Goal: Task Accomplishment & Management: Complete application form

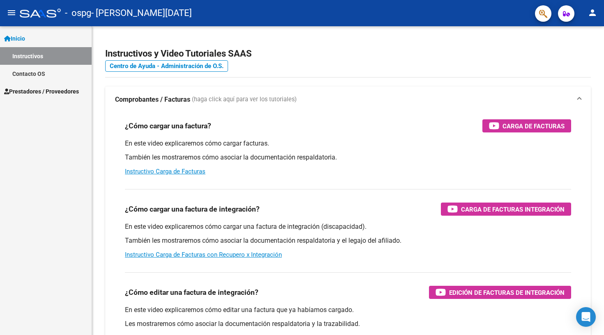
click at [49, 95] on span "Prestadores / Proveedores" at bounding box center [41, 91] width 75 height 9
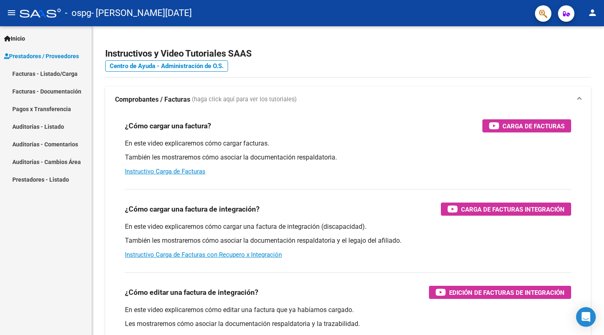
click at [57, 74] on link "Facturas - Listado/Carga" at bounding box center [46, 74] width 92 height 18
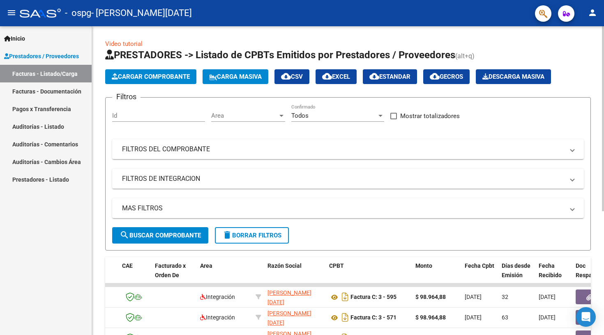
click at [171, 80] on span "Cargar Comprobante" at bounding box center [151, 76] width 78 height 7
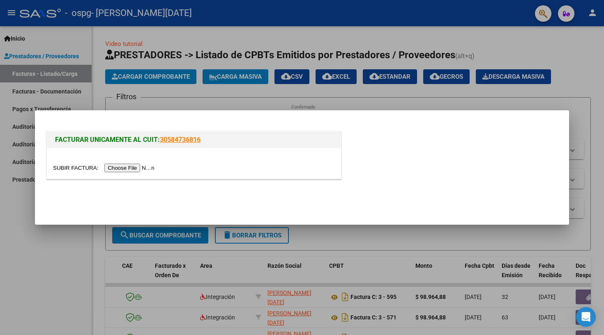
click at [125, 171] on input "file" at bounding box center [105, 168] width 104 height 9
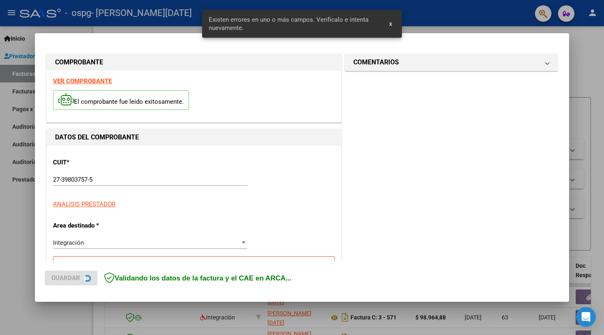
scroll to position [160, 0]
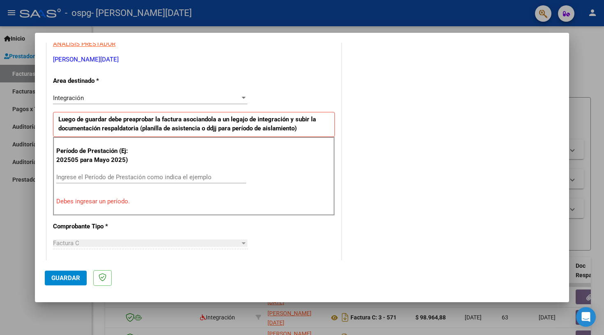
click at [82, 92] on div "Integración Seleccionar Area" at bounding box center [150, 98] width 194 height 12
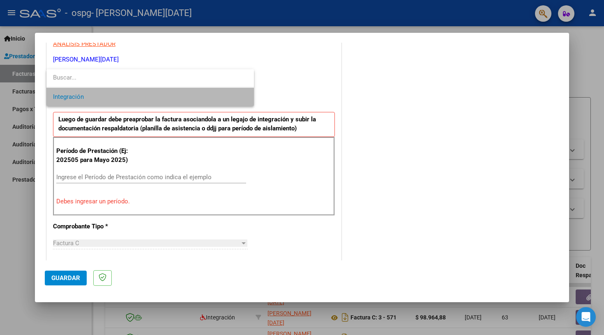
click at [87, 95] on span "Integración" at bounding box center [150, 97] width 194 height 18
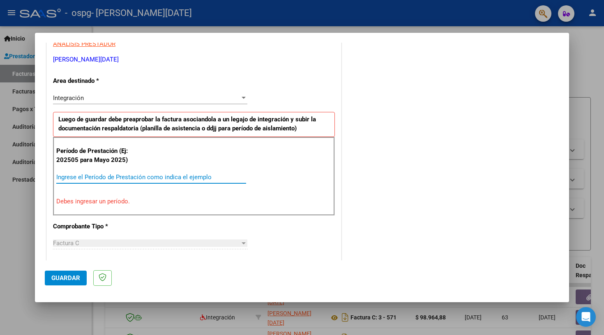
click at [93, 177] on input "Ingrese el Período de Prestación como indica el ejemplo" at bounding box center [151, 177] width 190 height 7
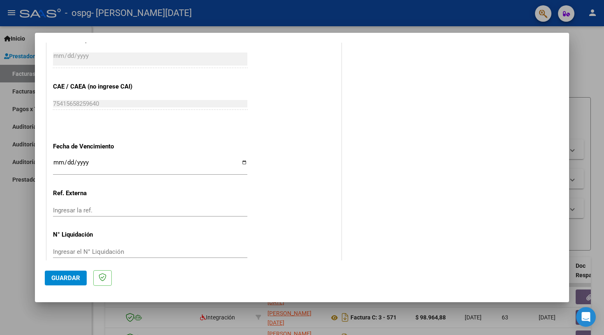
scroll to position [0, 0]
type input "202509"
click at [68, 283] on button "Guardar" at bounding box center [66, 278] width 42 height 15
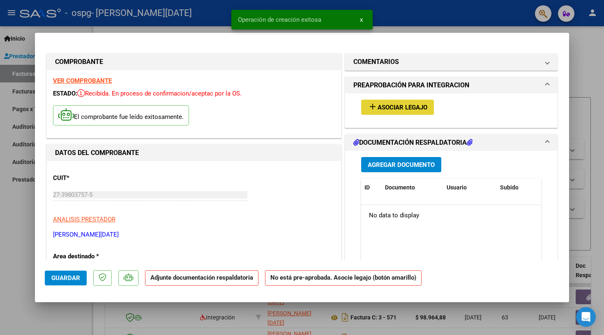
click at [388, 102] on button "add Asociar Legajo" at bounding box center [397, 107] width 73 height 15
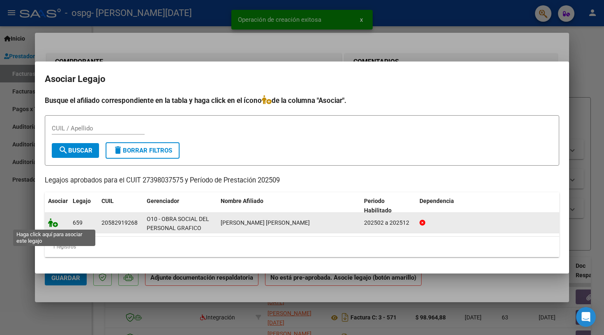
click at [54, 227] on icon at bounding box center [53, 222] width 10 height 9
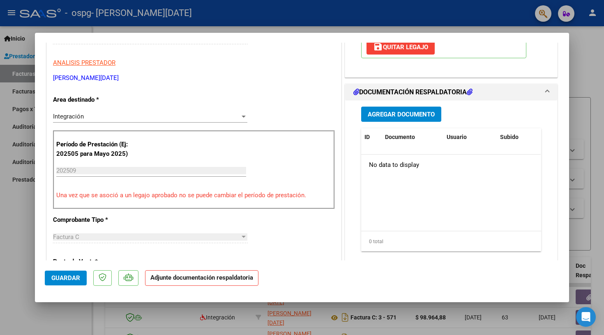
scroll to position [165, 0]
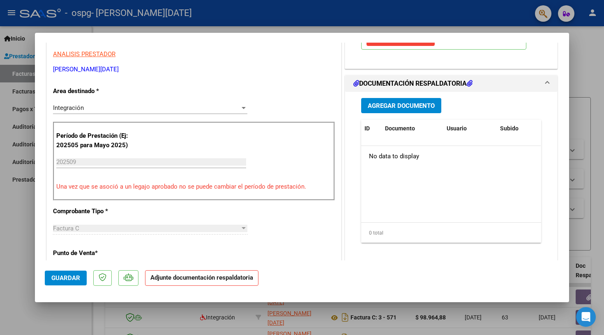
click at [388, 108] on span "Agregar Documento" at bounding box center [401, 105] width 67 height 7
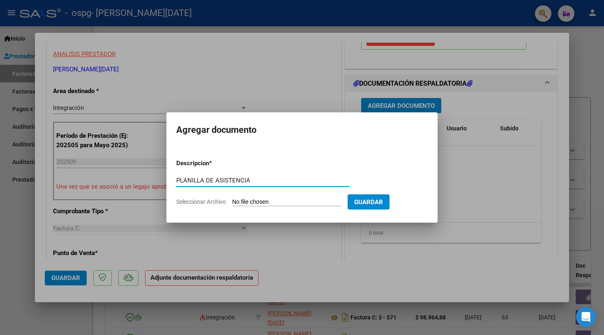
type input "PLANILLA DE ASISTENCIA"
click at [266, 205] on input "Seleccionar Archivo" at bounding box center [286, 203] width 109 height 8
type input "C:\fakepath\PLANILLA [PERSON_NAME] - SEPTIEMBRE .pdf"
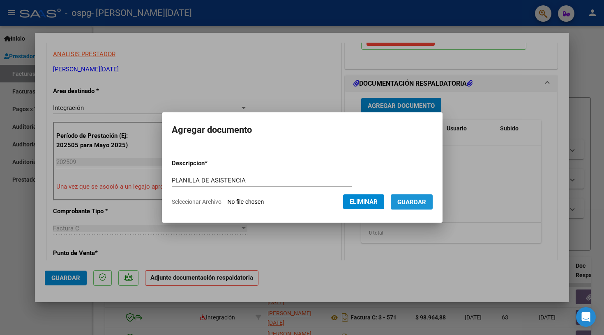
click at [424, 203] on span "Guardar" at bounding box center [411, 202] width 29 height 7
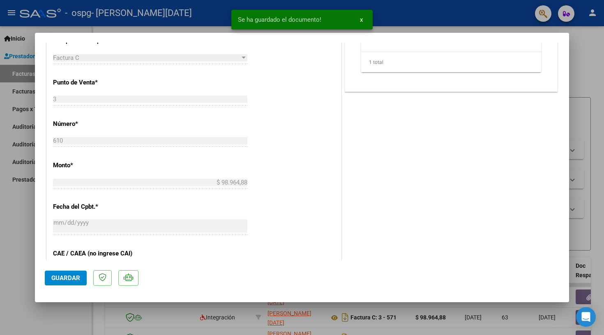
scroll to position [379, 0]
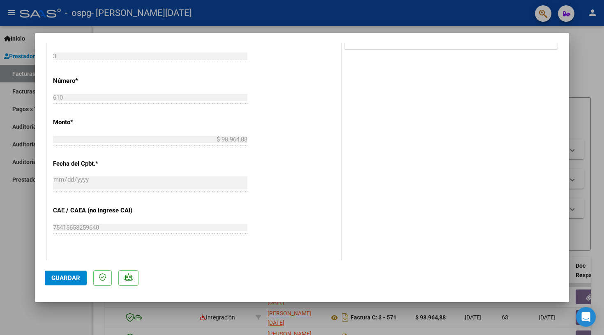
click at [587, 168] on div at bounding box center [302, 167] width 604 height 335
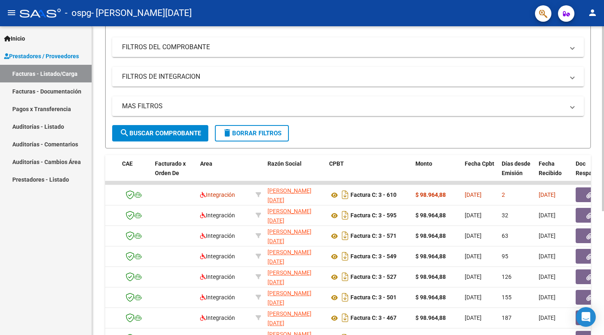
scroll to position [103, 0]
